Goal: Task Accomplishment & Management: Use online tool/utility

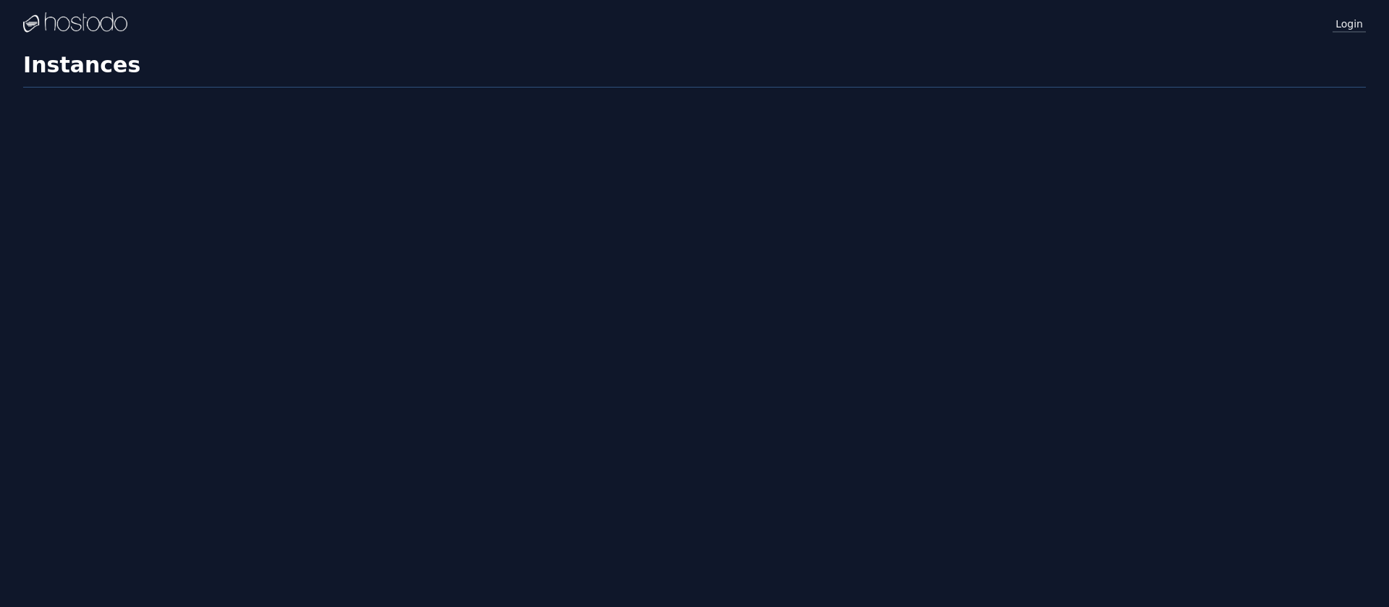
click at [1350, 24] on link "Login" at bounding box center [1348, 23] width 33 height 19
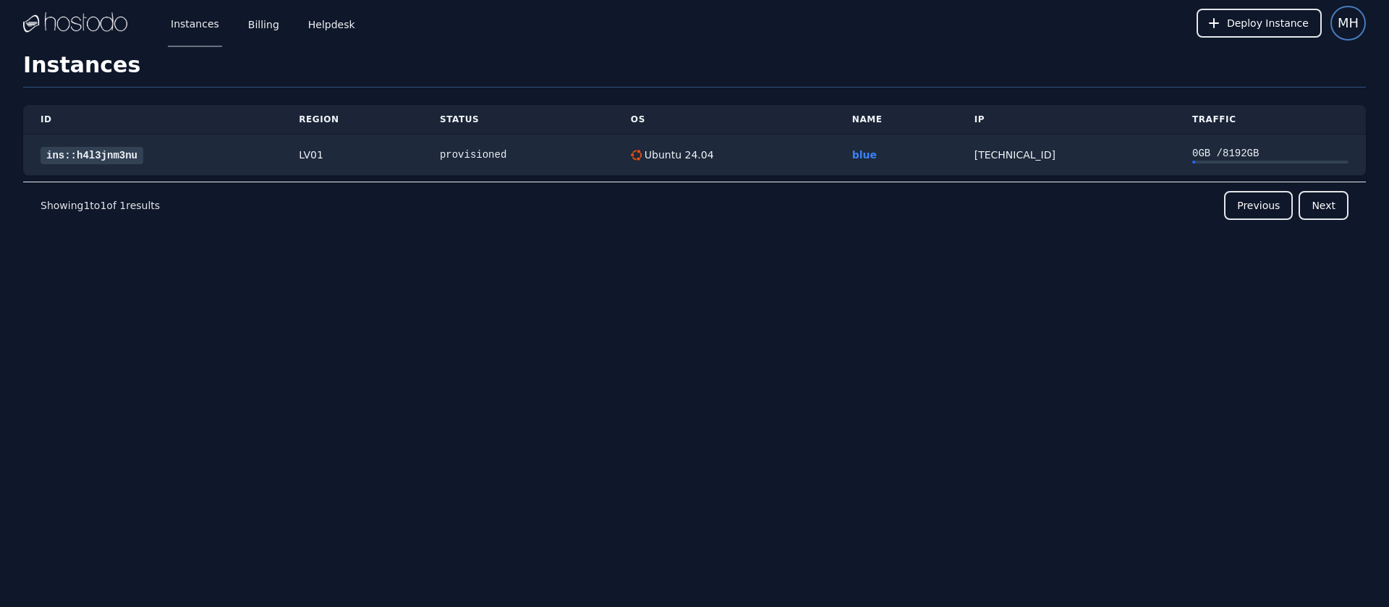
click at [1339, 18] on span "MH" at bounding box center [1348, 23] width 21 height 20
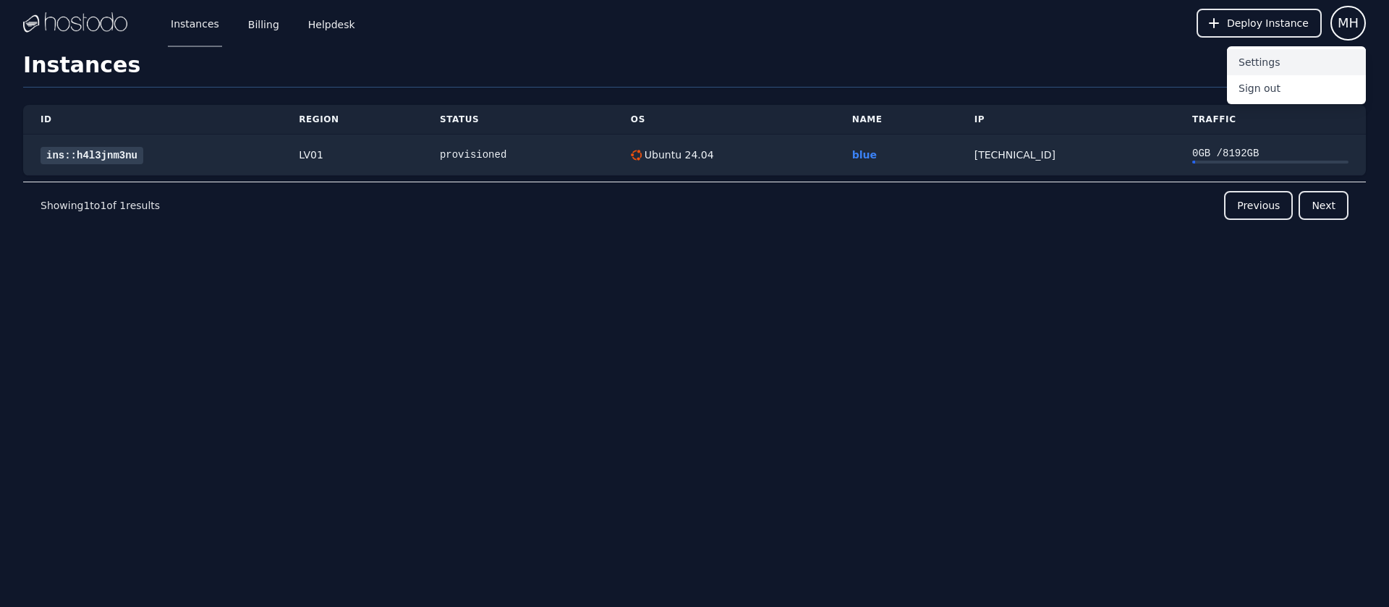
click at [1269, 63] on button "Settings" at bounding box center [1296, 62] width 139 height 26
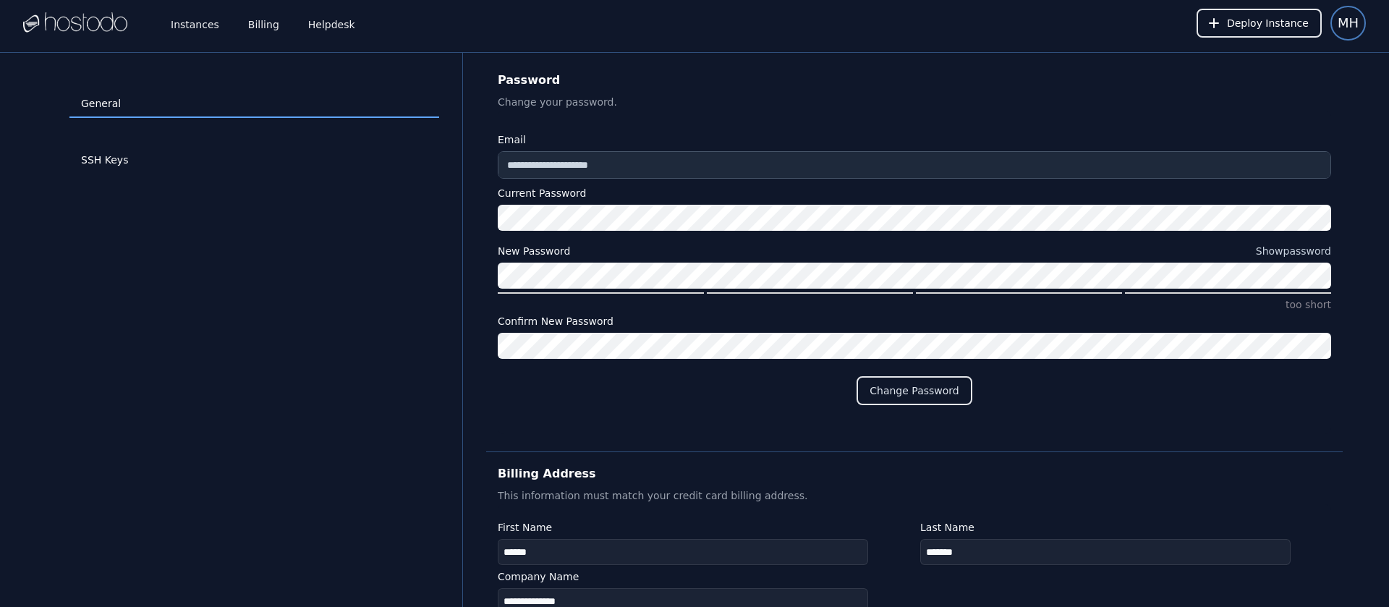
click at [1348, 27] on span "MH" at bounding box center [1348, 23] width 21 height 20
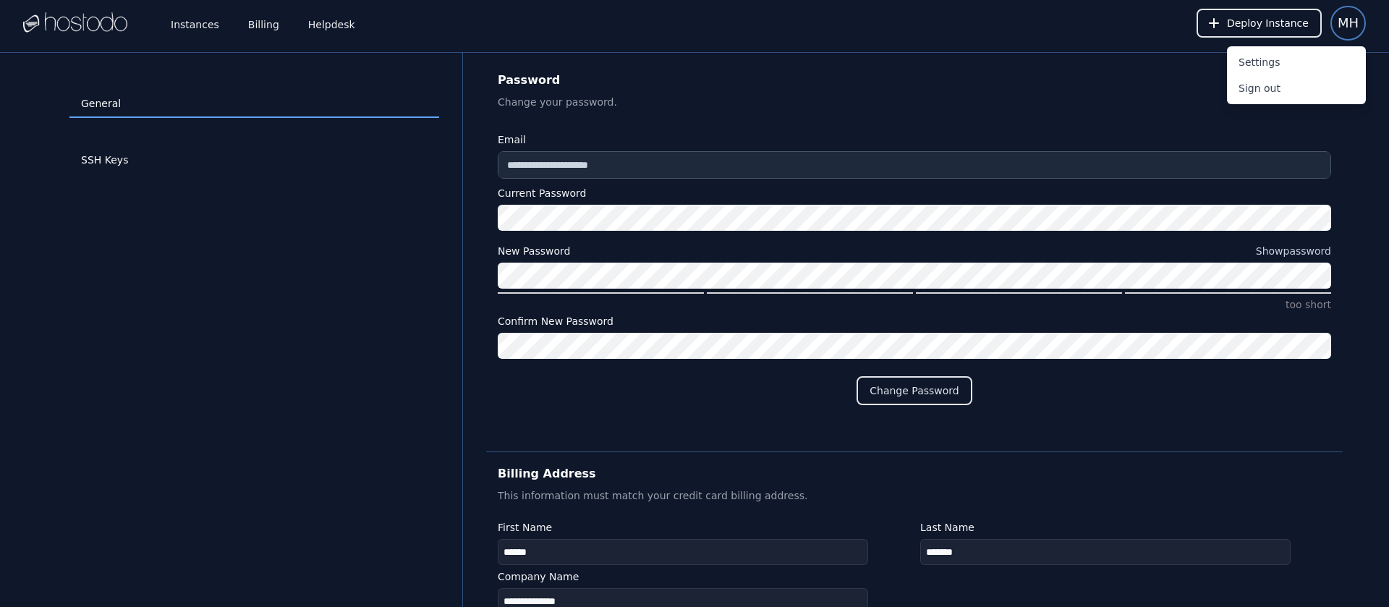
click at [1347, 27] on span "MH" at bounding box center [1348, 23] width 21 height 20
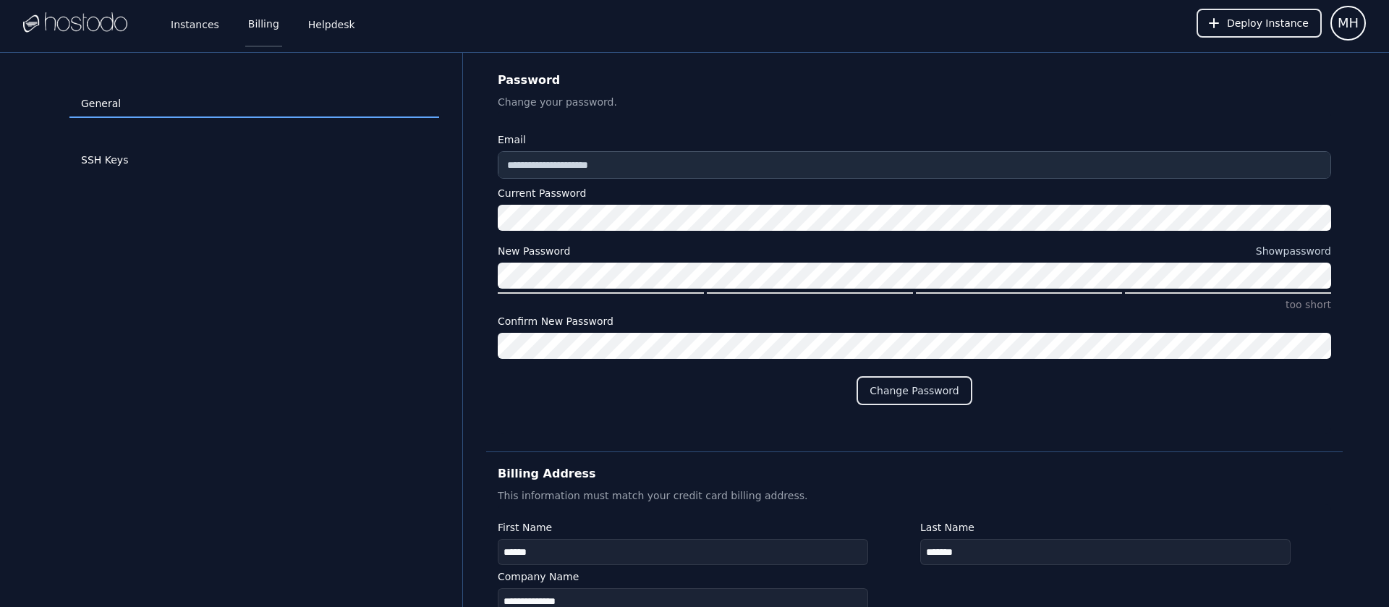
click at [253, 27] on link "Billing" at bounding box center [263, 23] width 37 height 48
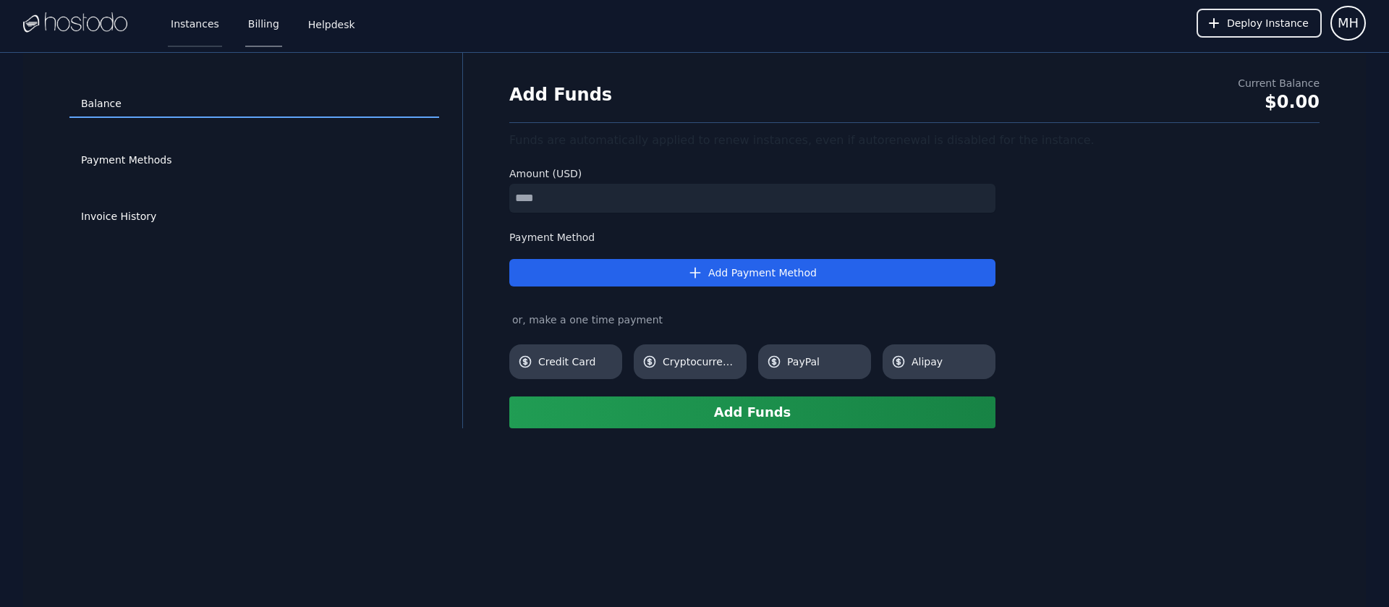
click at [200, 25] on link "Instances" at bounding box center [195, 23] width 54 height 48
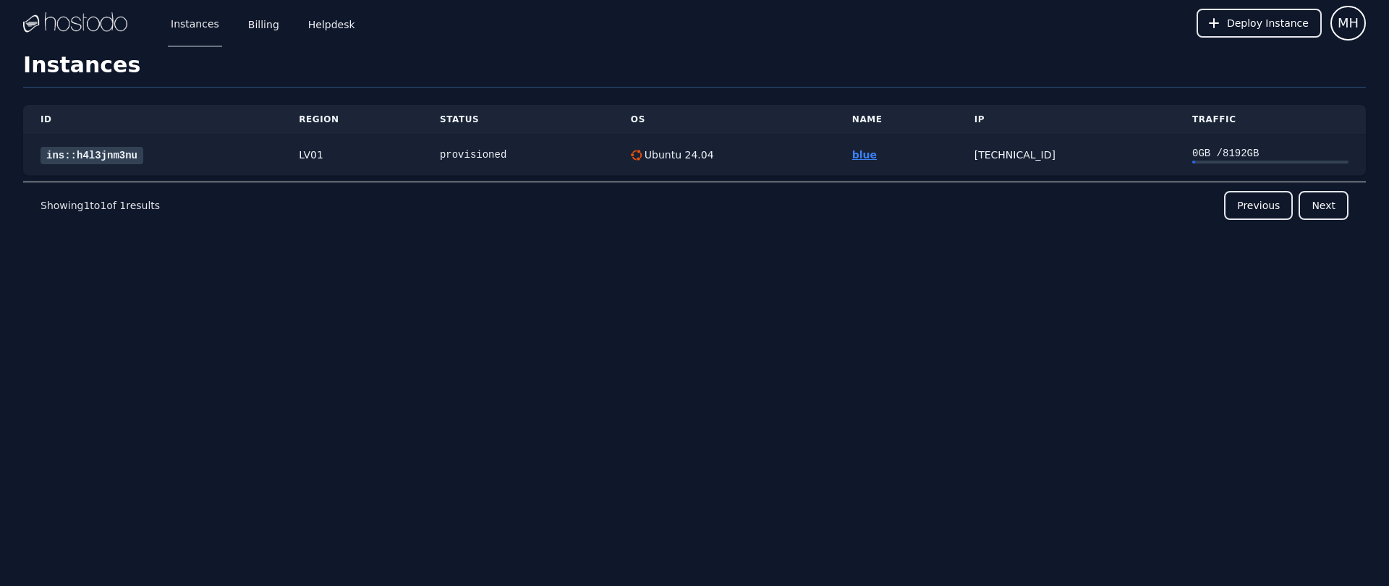
click at [855, 155] on link "blue" at bounding box center [864, 155] width 25 height 12
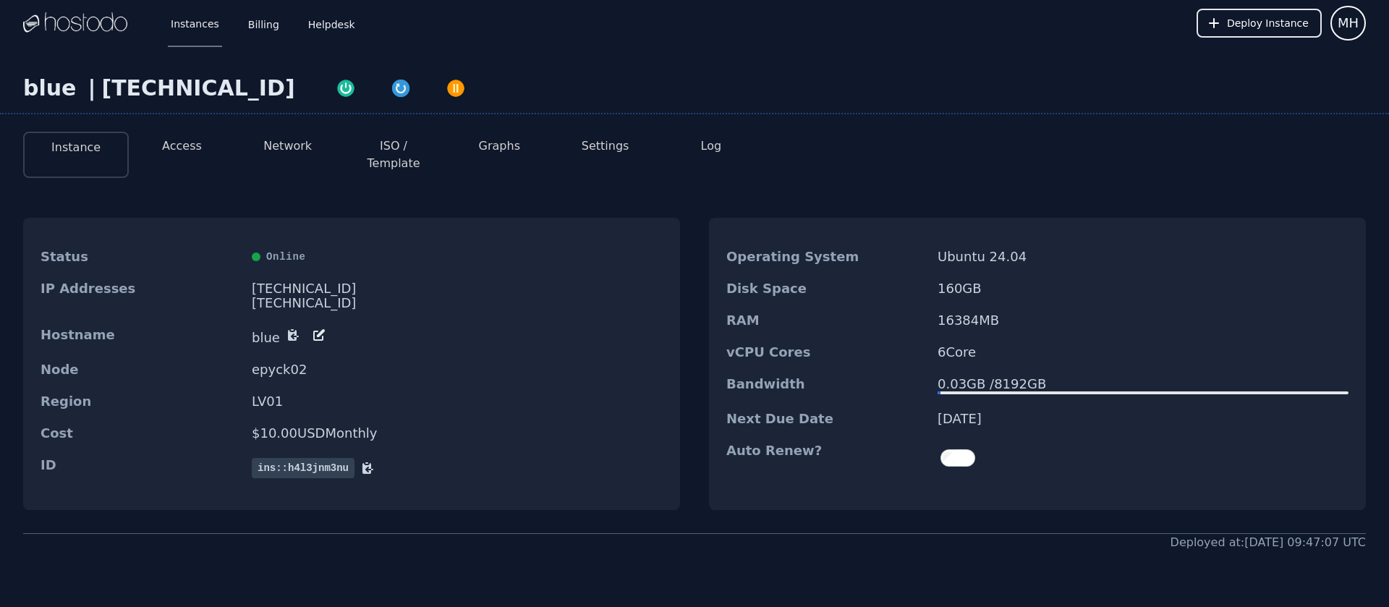
click at [429, 148] on button "ISO / Template" at bounding box center [393, 154] width 82 height 35
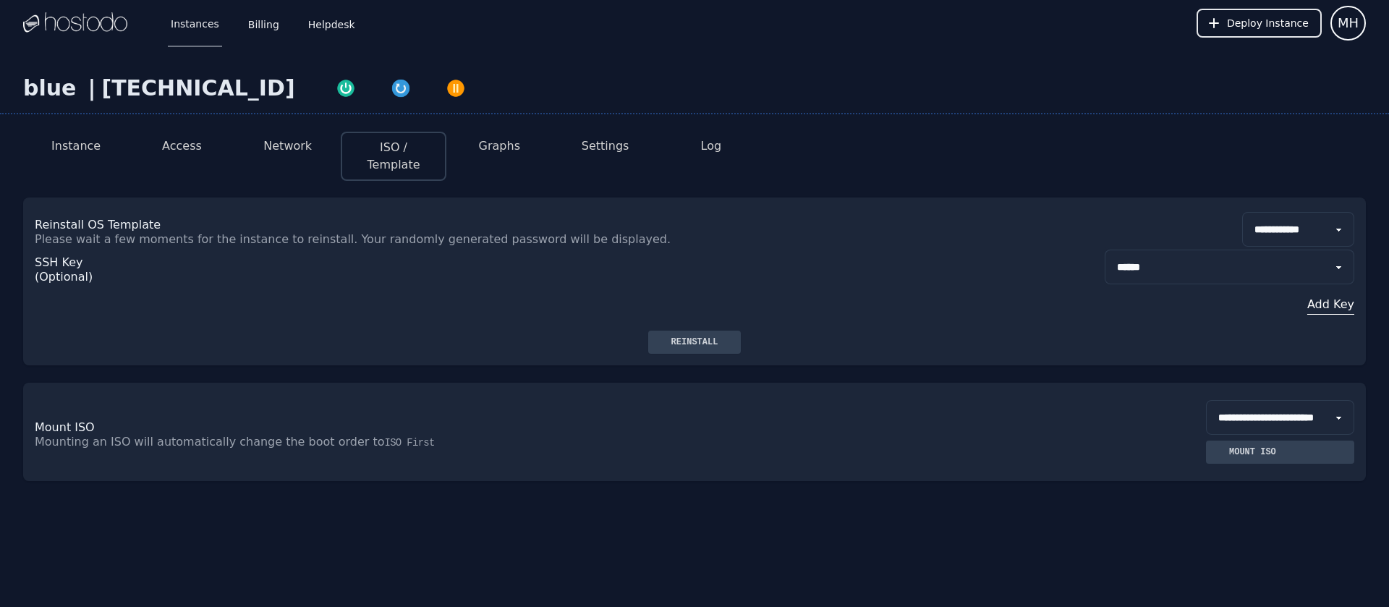
click at [1105, 250] on select "**********" at bounding box center [1230, 267] width 250 height 35
select select "***"
click option "**********" at bounding box center [0, 0] width 0 height 0
click at [700, 337] on div "Reinstall" at bounding box center [695, 342] width 70 height 12
click at [73, 150] on button "Instance" at bounding box center [75, 145] width 49 height 17
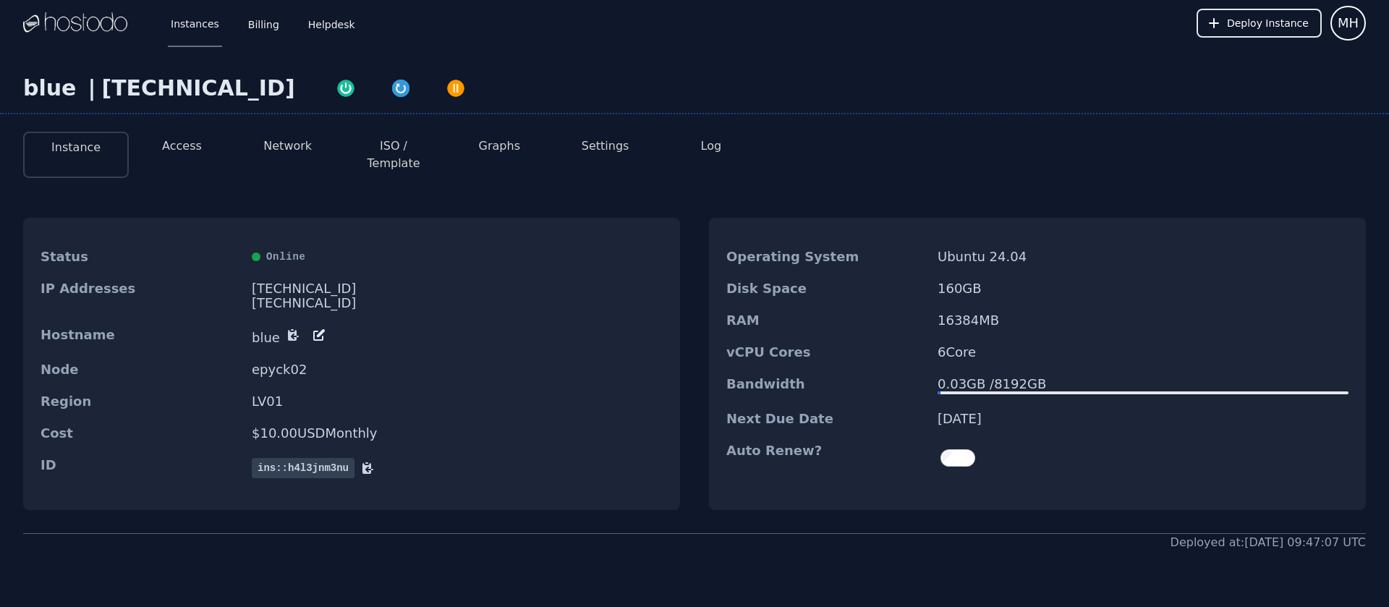
click at [707, 148] on button "Log" at bounding box center [711, 145] width 21 height 17
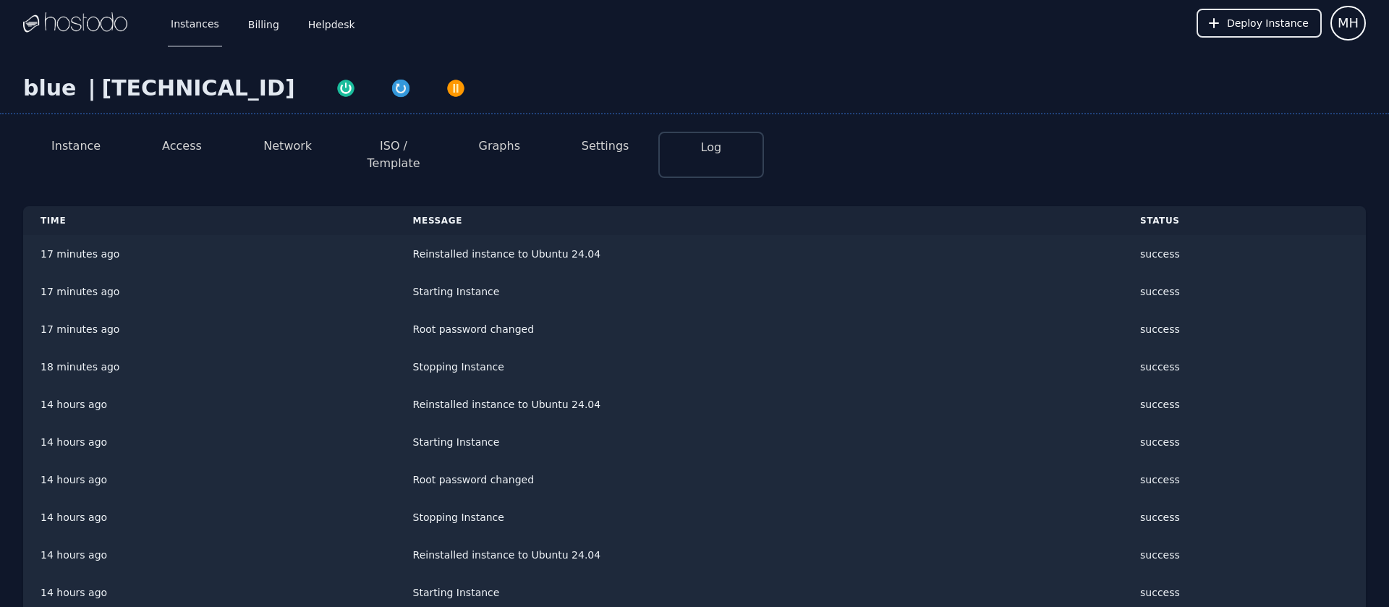
click at [183, 146] on button "Access" at bounding box center [182, 145] width 40 height 17
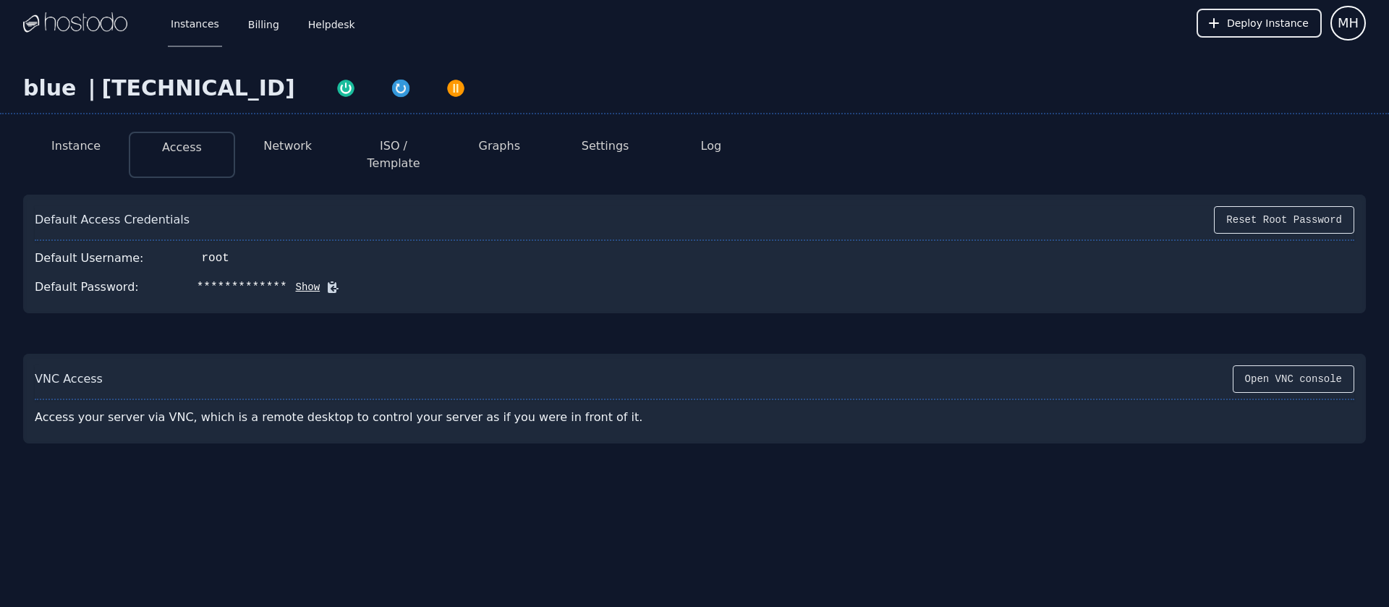
click at [297, 280] on button "Show" at bounding box center [303, 287] width 33 height 14
click at [352, 282] on icon at bounding box center [354, 287] width 11 height 11
click at [326, 280] on button "Hide" at bounding box center [323, 287] width 33 height 14
